Goal: Task Accomplishment & Management: Complete application form

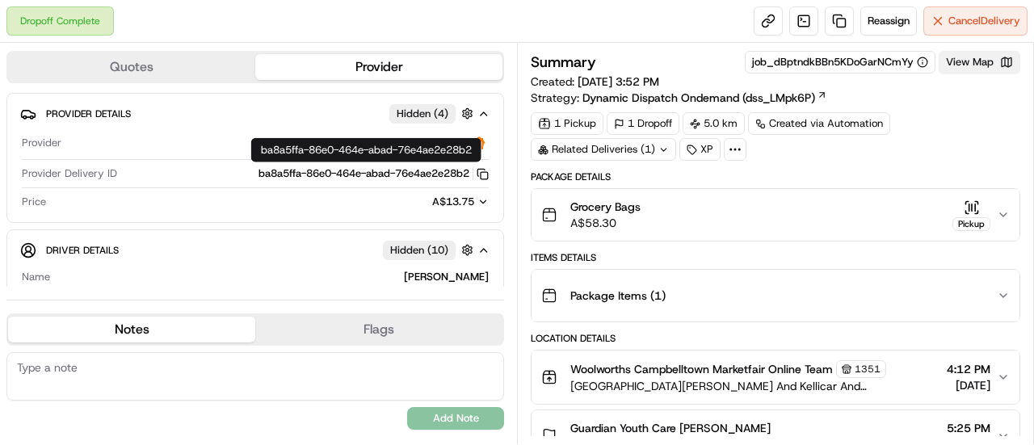
click at [962, 64] on button "View Map" at bounding box center [980, 62] width 82 height 23
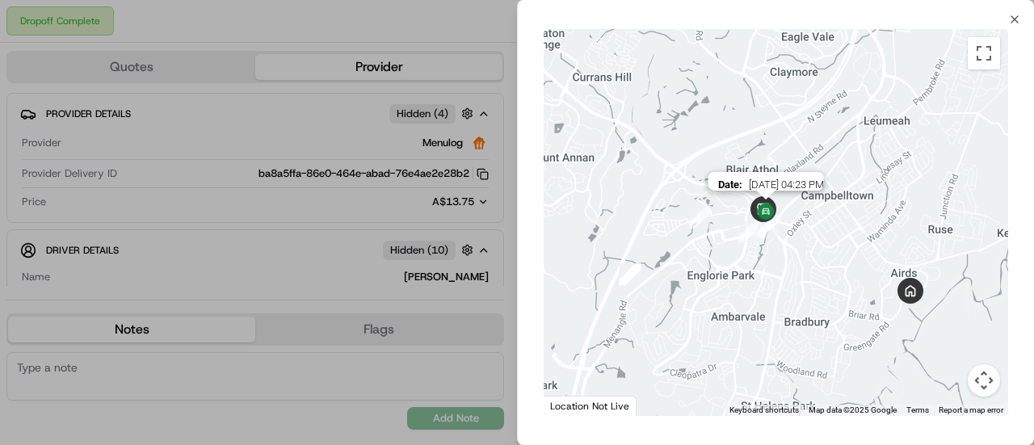
drag, startPoint x: 778, startPoint y: 182, endPoint x: 769, endPoint y: 222, distance: 41.4
click at [769, 222] on img at bounding box center [766, 213] width 26 height 26
click at [1008, 19] on div "Close ← Move left → Move right ↑ Move up ↓ Move down + Zoom in - Zoom out Home …" at bounding box center [775, 222] width 517 height 445
click at [1019, 19] on icon "button" at bounding box center [1014, 19] width 13 height 13
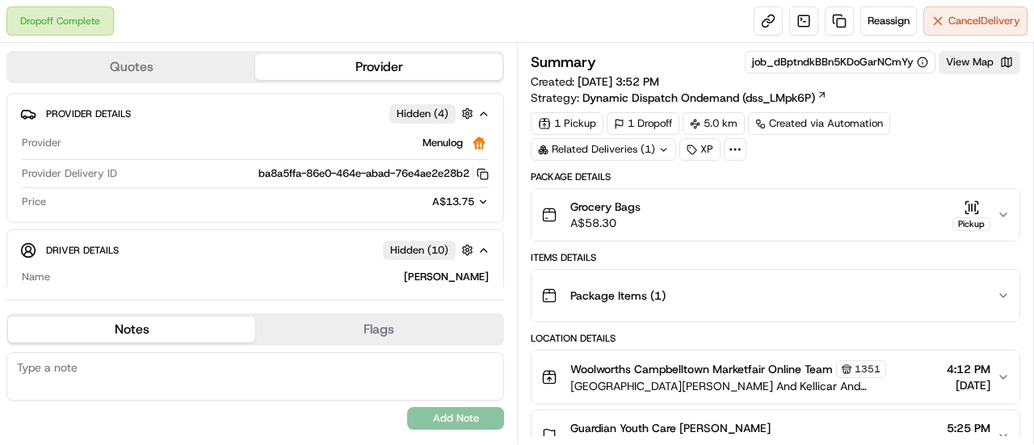
click at [979, 141] on div "1 Pickup 1 Dropoff 5.0 km Created via Automation Related Deliveries (1) XP" at bounding box center [776, 136] width 490 height 48
click at [971, 61] on button "View Map" at bounding box center [980, 62] width 82 height 23
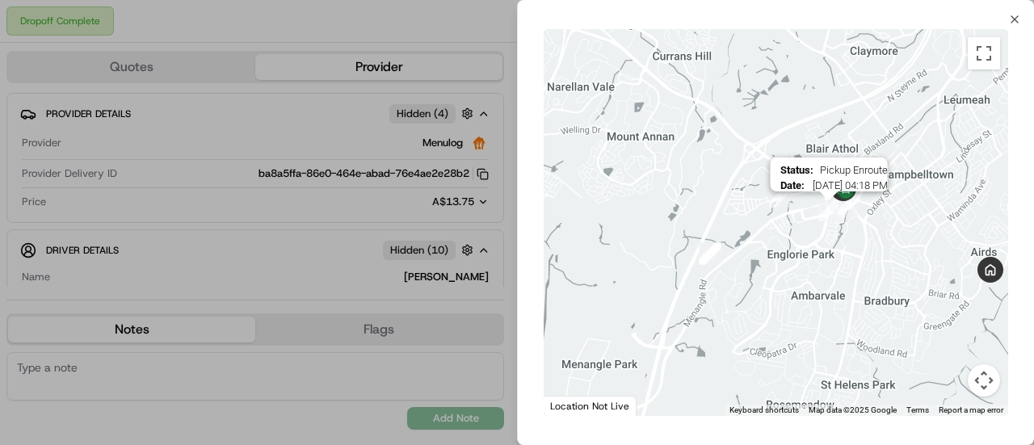
drag, startPoint x: 757, startPoint y: 201, endPoint x: 831, endPoint y: 229, distance: 78.5
click at [831, 221] on img "6" at bounding box center [829, 210] width 21 height 21
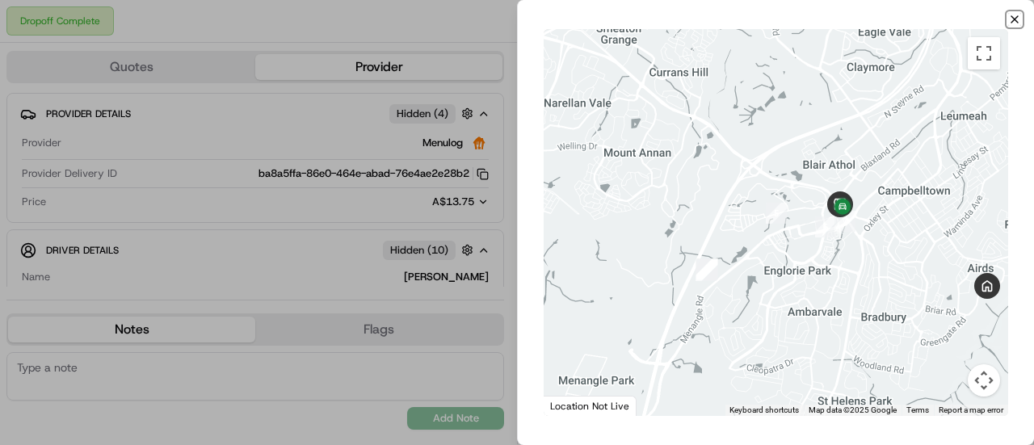
click at [1017, 19] on icon "button" at bounding box center [1014, 19] width 13 height 13
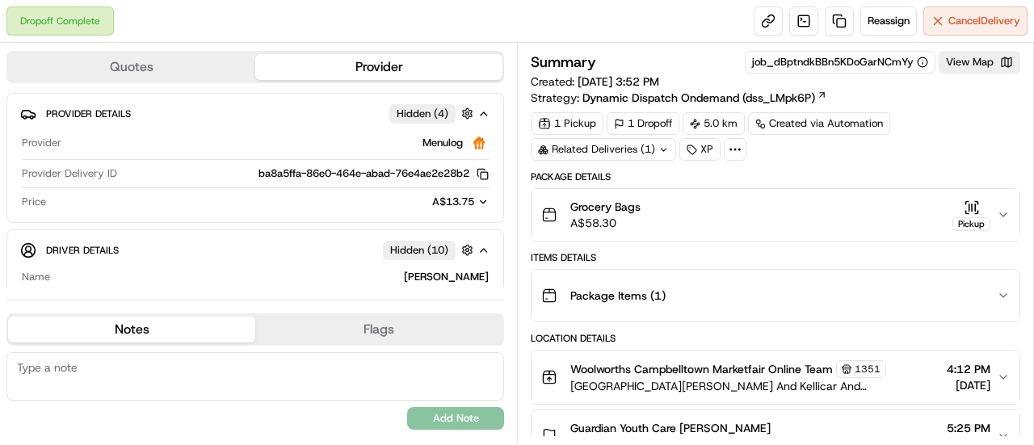
click at [984, 141] on div "1 Pickup 1 Dropoff 5.0 km Created via Automation Related Deliveries (1) XP" at bounding box center [776, 136] width 490 height 48
click at [835, 15] on link at bounding box center [839, 20] width 29 height 29
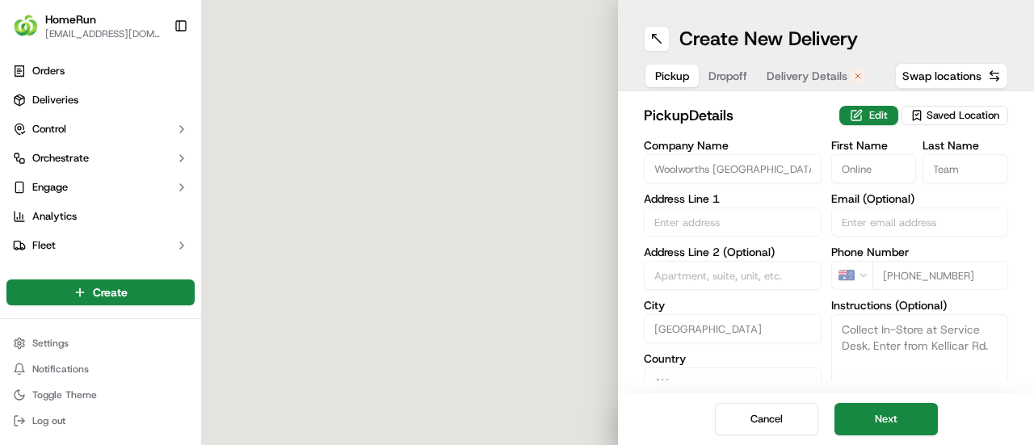
type input "Cnr [PERSON_NAME] Street And Kellicar And Narellan Roads"
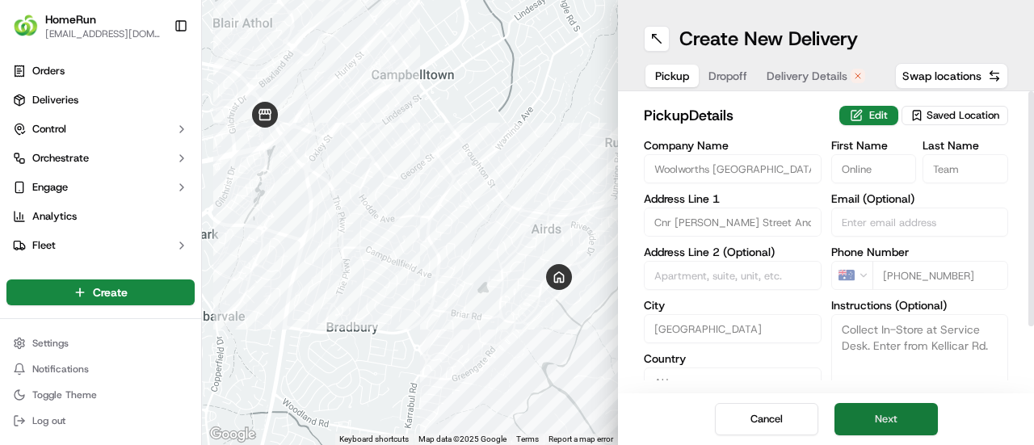
click at [881, 430] on button "Next" at bounding box center [886, 419] width 103 height 32
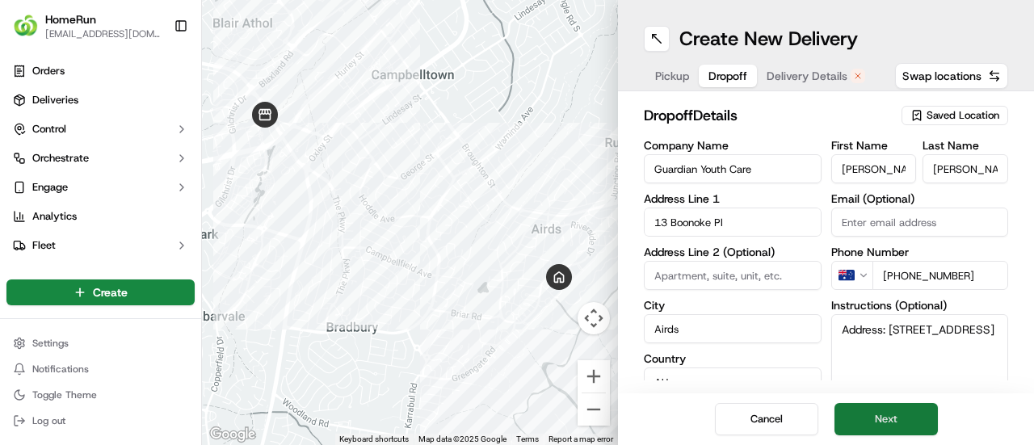
click at [881, 430] on button "Next" at bounding box center [886, 419] width 103 height 32
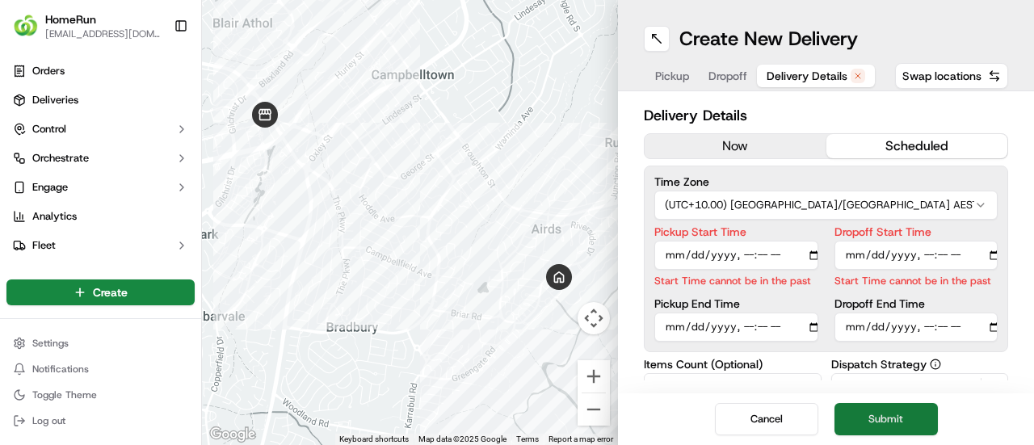
click at [881, 430] on button "Submit" at bounding box center [886, 419] width 103 height 32
click at [758, 131] on div "Delivery Details now scheduled Time Zone (UTC+10.00) [GEOGRAPHIC_DATA]/[GEOGRAP…" at bounding box center [826, 452] width 364 height 696
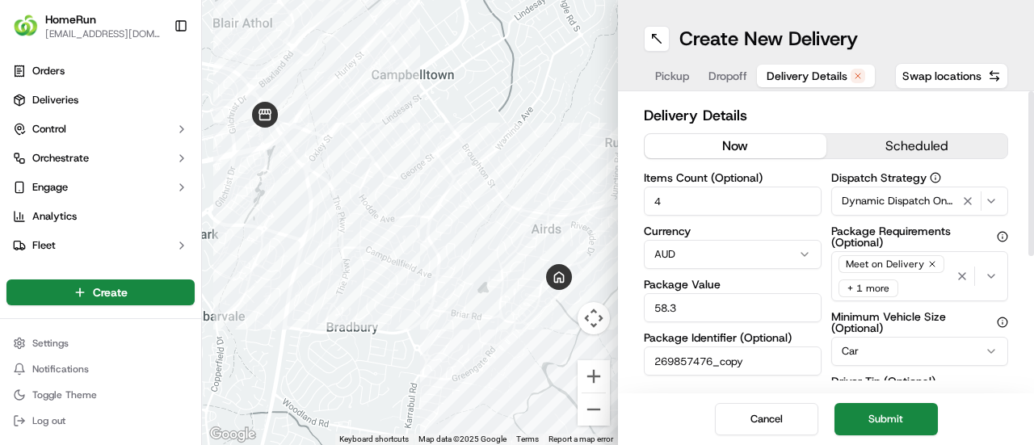
click at [760, 140] on button "now" at bounding box center [736, 146] width 182 height 24
click at [872, 415] on button "Submit" at bounding box center [886, 419] width 103 height 32
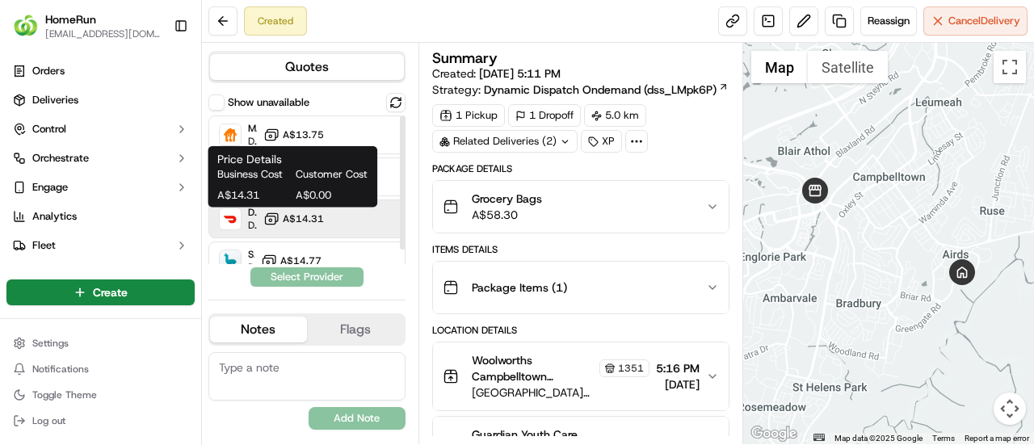
click at [317, 220] on span "A$14.31" at bounding box center [303, 219] width 41 height 13
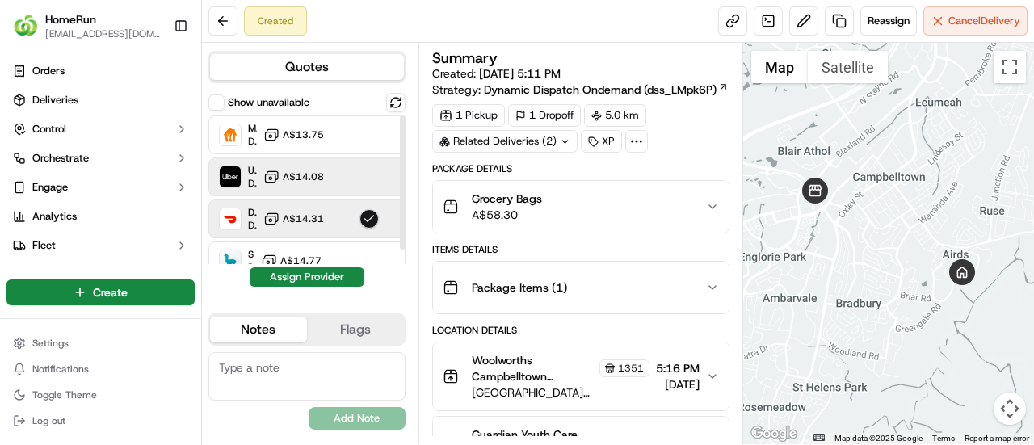
click at [312, 184] on button "A$14.08" at bounding box center [293, 177] width 61 height 16
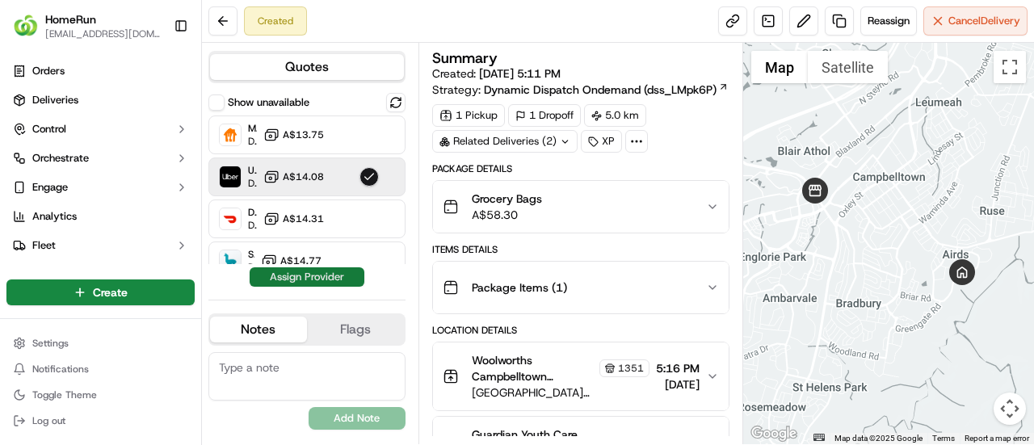
click at [322, 282] on button "Assign Provider" at bounding box center [307, 276] width 115 height 19
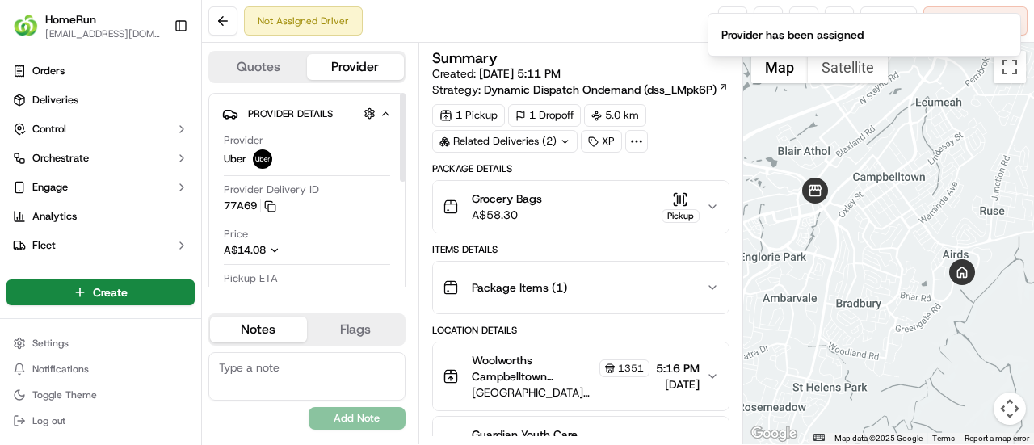
click at [402, 234] on div "Provider Details Hidden ( 2 ) Provider Uber Provider Delivery ID 77A69 Copy del…" at bounding box center [306, 190] width 197 height 194
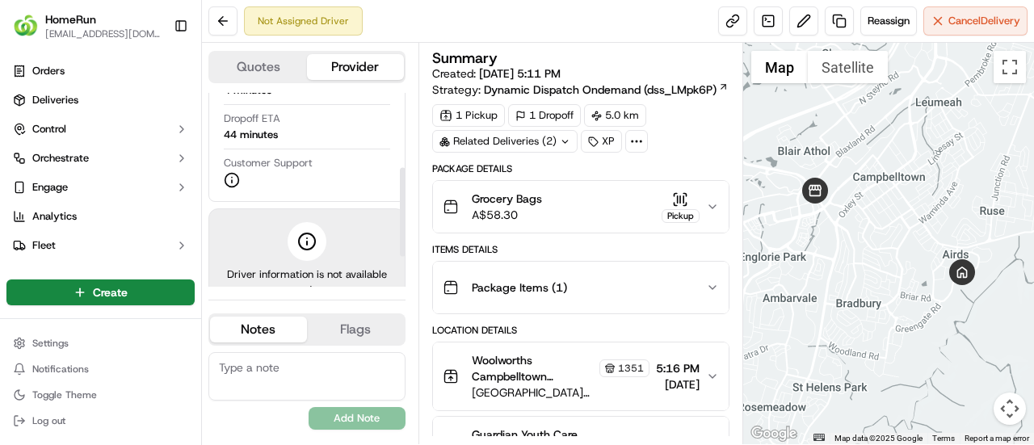
scroll to position [229, 0]
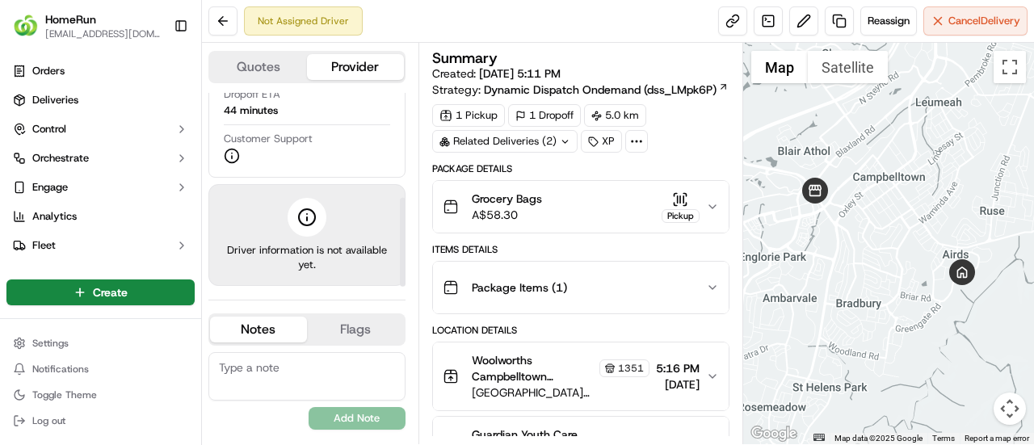
drag, startPoint x: 401, startPoint y: 172, endPoint x: 387, endPoint y: 299, distance: 127.6
click at [400, 287] on div at bounding box center [403, 242] width 6 height 89
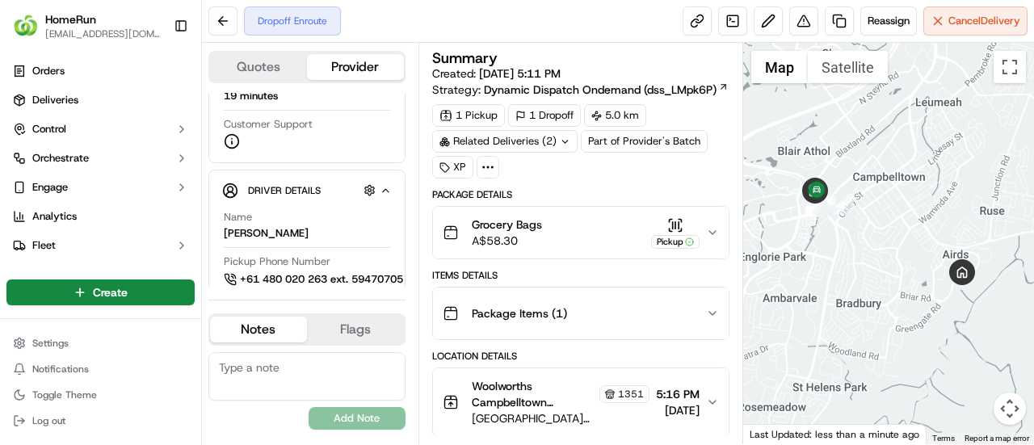
scroll to position [214, 0]
